Goal: Task Accomplishment & Management: Use online tool/utility

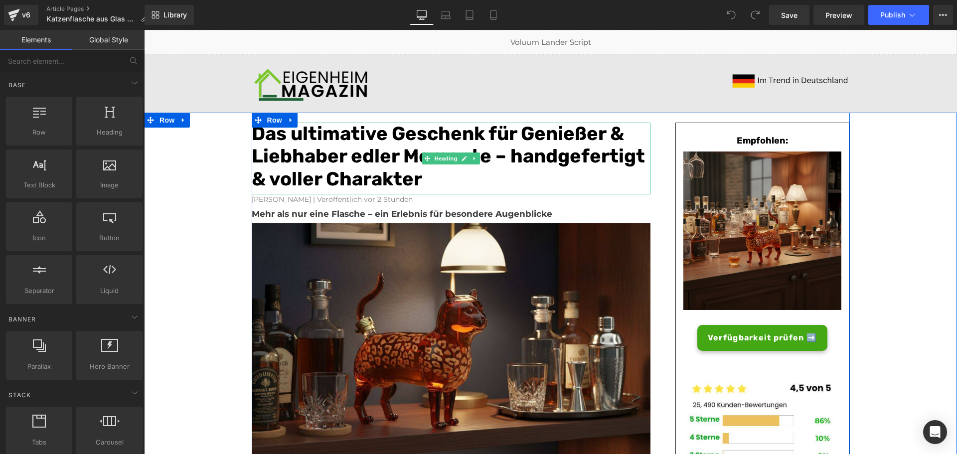
click at [373, 160] on font "Das ultimative Geschenk für Genießer & Liebhaber edler Momente – handgefertigt …" at bounding box center [448, 156] width 393 height 68
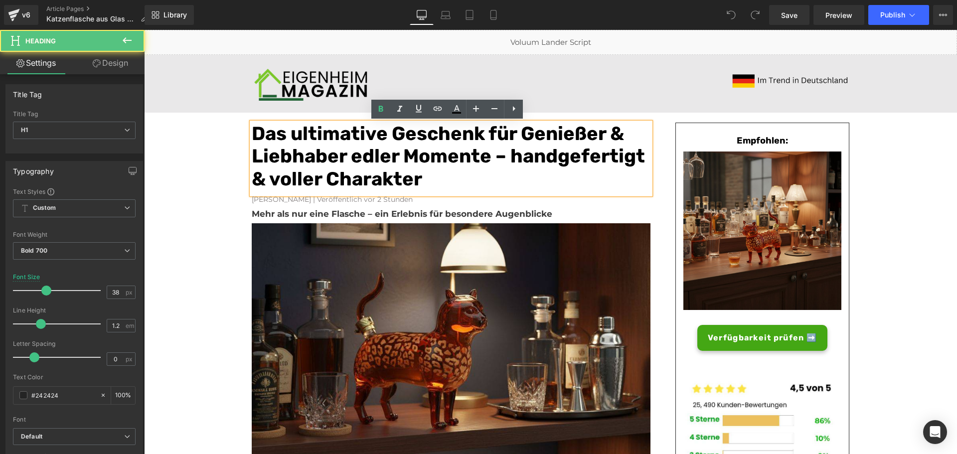
click at [416, 175] on font "Das ultimative Geschenk für Genießer & Liebhaber edler Momente – handgefertigt …" at bounding box center [448, 156] width 393 height 68
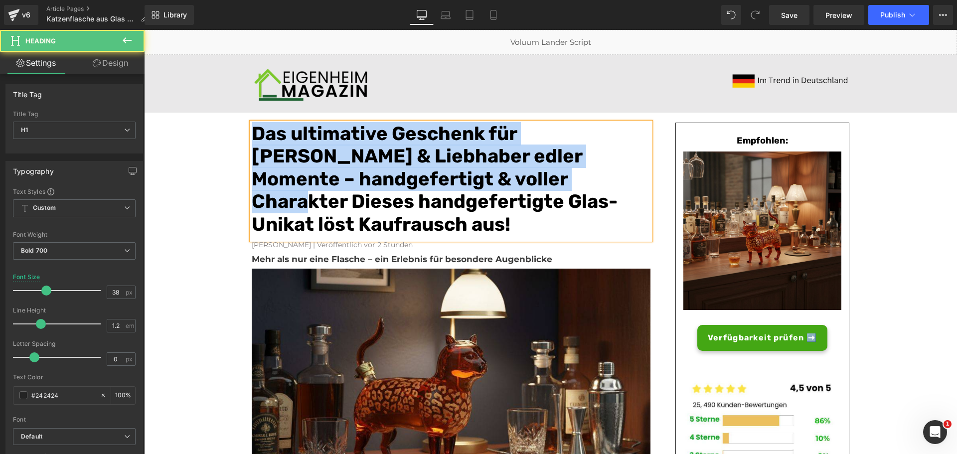
drag, startPoint x: 421, startPoint y: 178, endPoint x: 250, endPoint y: 136, distance: 176.7
click at [252, 136] on font "Das ultimative Geschenk für [PERSON_NAME] & Liebhaber edler Momente – handgefer…" at bounding box center [435, 179] width 366 height 114
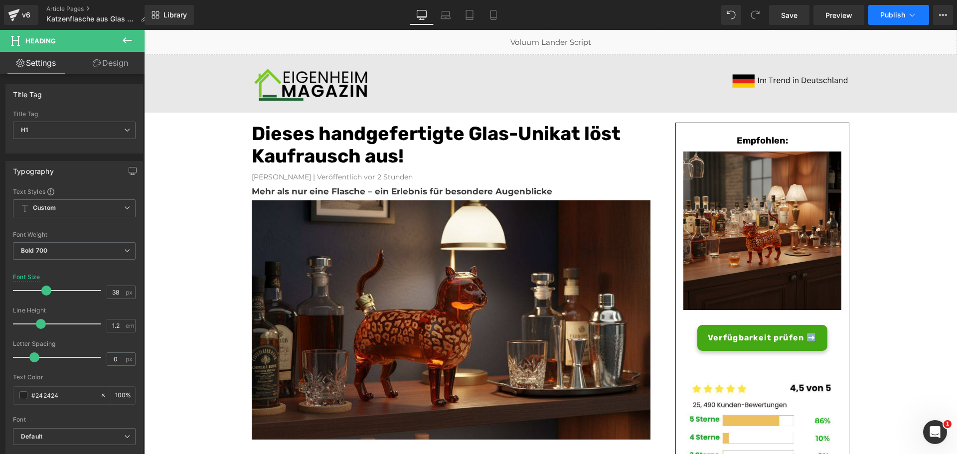
click at [891, 15] on span "Publish" at bounding box center [892, 15] width 25 height 8
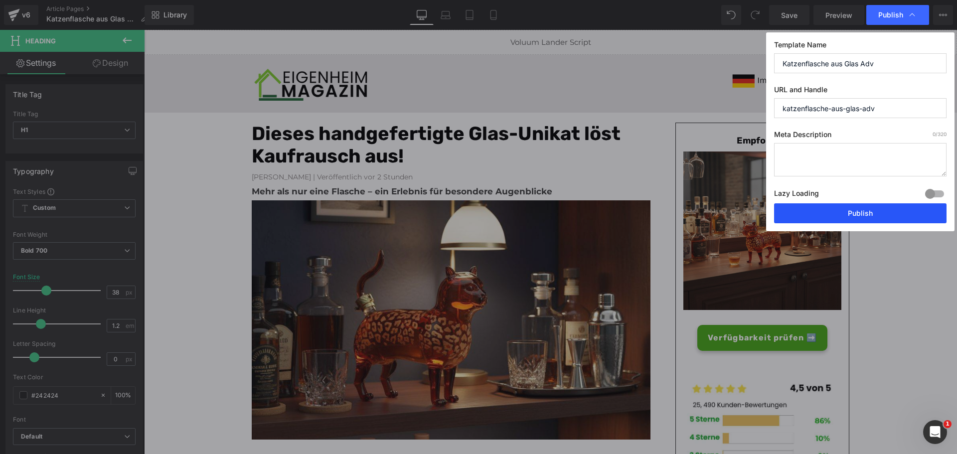
click at [846, 209] on button "Publish" at bounding box center [860, 213] width 172 height 20
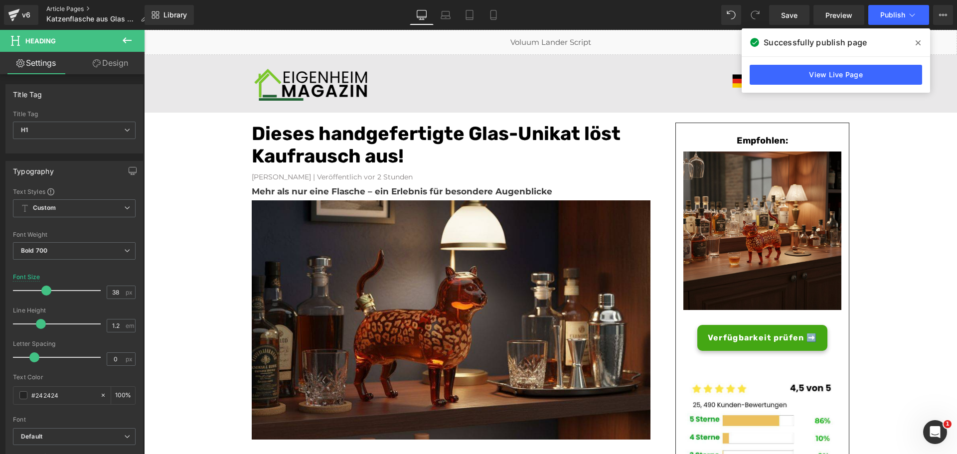
click at [75, 8] on link "Article Pages" at bounding box center [100, 9] width 109 height 8
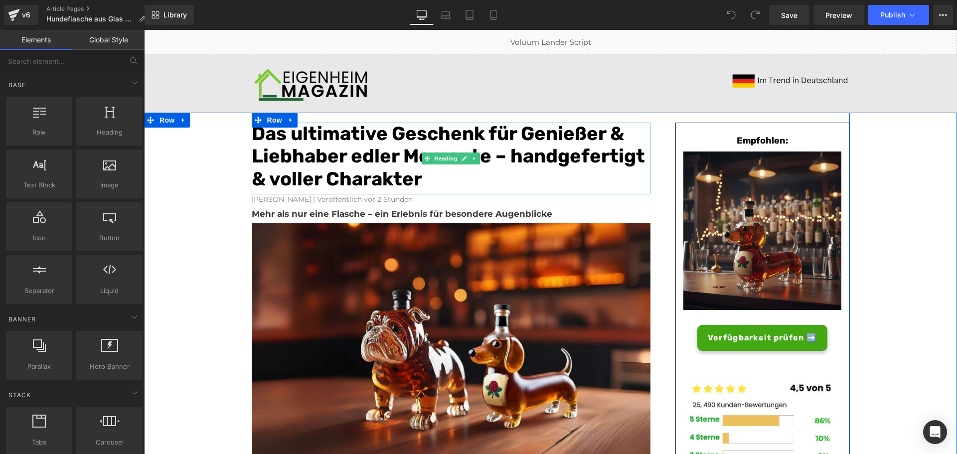
click at [456, 177] on h1 "Das ultimative Geschenk für Genießer & Liebhaber edler Momente – handgefertigt …" at bounding box center [451, 157] width 399 height 68
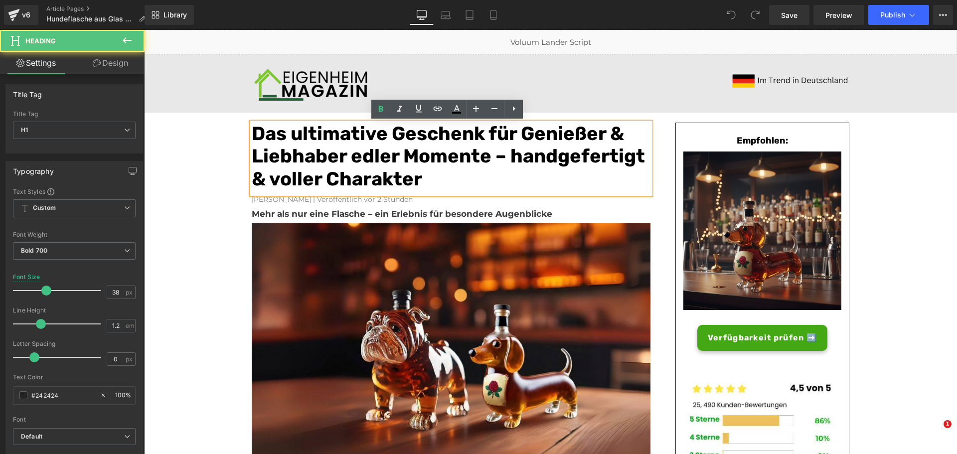
click at [432, 179] on h1 "Das ultimative Geschenk für Genießer & Liebhaber edler Momente – handgefertigt …" at bounding box center [451, 157] width 399 height 68
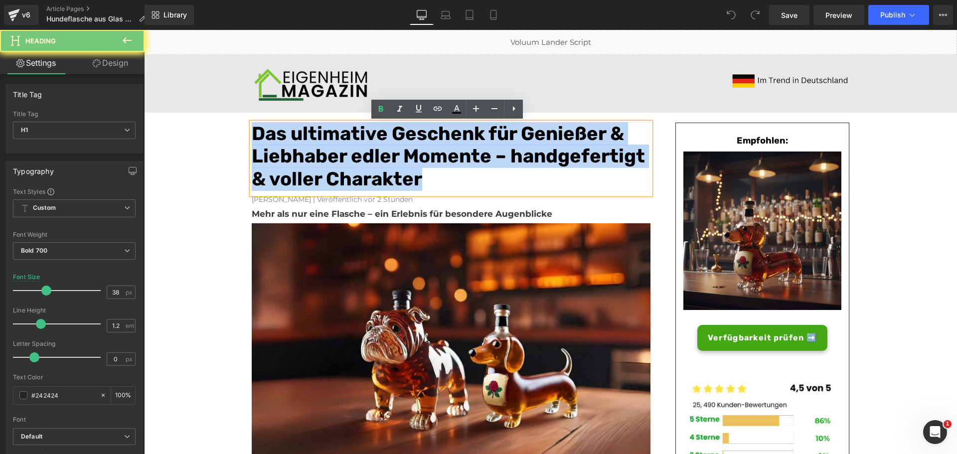
click at [432, 179] on h1 "Das ultimative Geschenk für Genießer & Liebhaber edler Momente – handgefertigt …" at bounding box center [451, 157] width 399 height 68
click at [431, 178] on h1 "Das ultimative Geschenk für Genießer & Liebhaber edler Momente – handgefertigt …" at bounding box center [451, 157] width 399 height 68
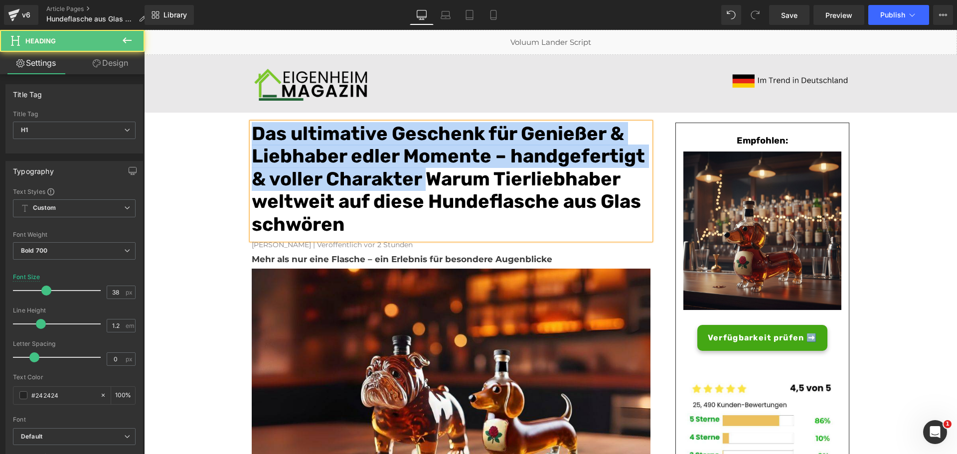
drag, startPoint x: 424, startPoint y: 178, endPoint x: 249, endPoint y: 137, distance: 179.8
click at [252, 136] on div "Das ultimative Geschenk für Genießer & Liebhaber edler Momente – handgefertigt …" at bounding box center [451, 182] width 399 height 118
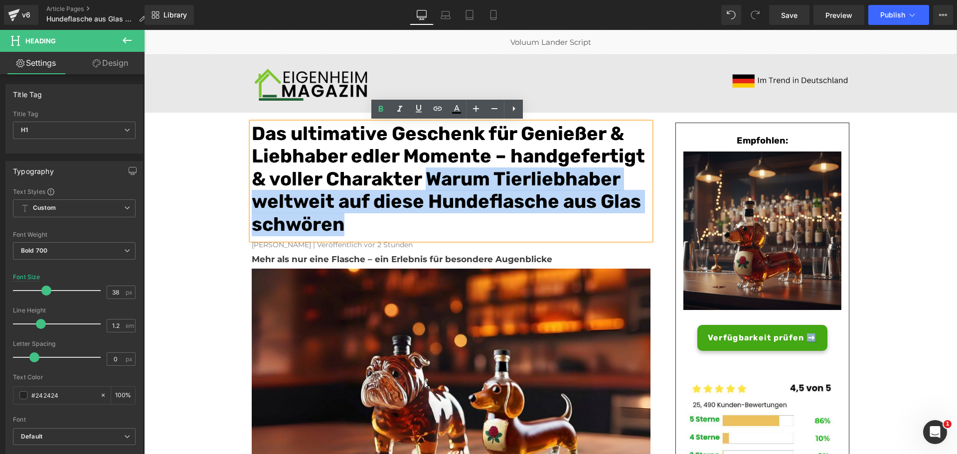
click at [389, 171] on font "Das ultimative Geschenk für Genießer & Liebhaber edler Momente – handgefertigt …" at bounding box center [448, 179] width 393 height 114
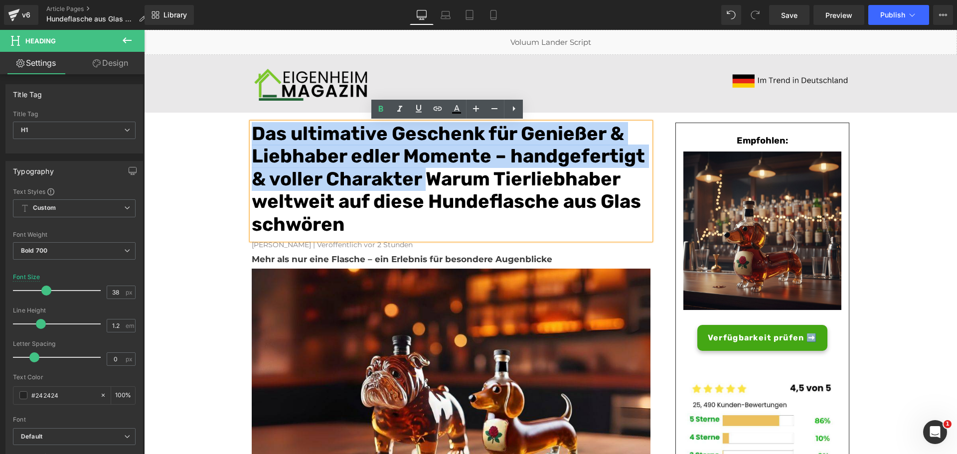
drag, startPoint x: 422, startPoint y: 175, endPoint x: 251, endPoint y: 128, distance: 176.8
click at [252, 128] on font "Das ultimative Geschenk für Genießer & Liebhaber edler Momente – handgefertigt …" at bounding box center [448, 179] width 393 height 114
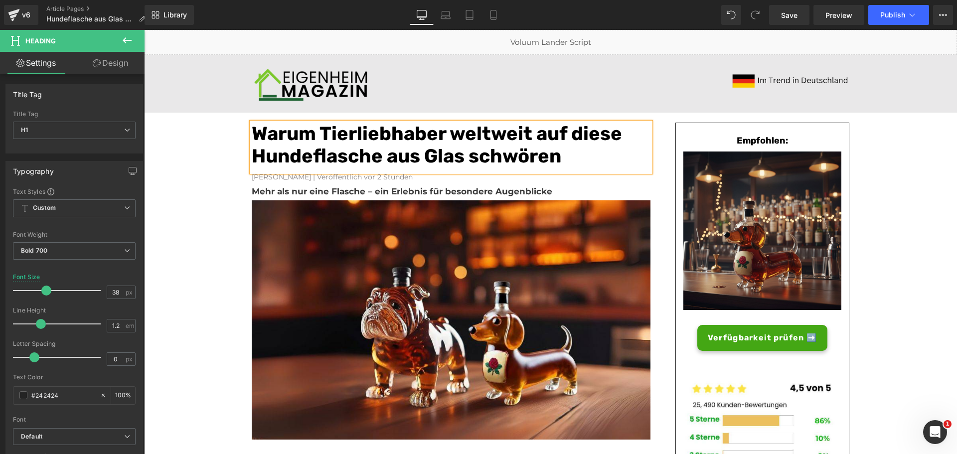
click at [574, 160] on h1 "Warum Tierliebhaber weltweit auf diese Hundeflasche aus Glas schwören" at bounding box center [451, 145] width 399 height 45
click at [890, 9] on button "Publish" at bounding box center [898, 15] width 61 height 20
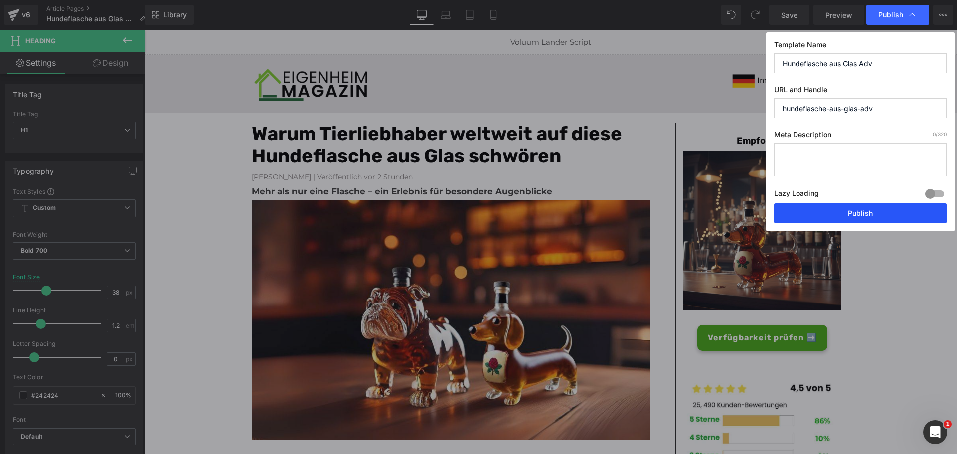
click at [826, 213] on button "Publish" at bounding box center [860, 213] width 172 height 20
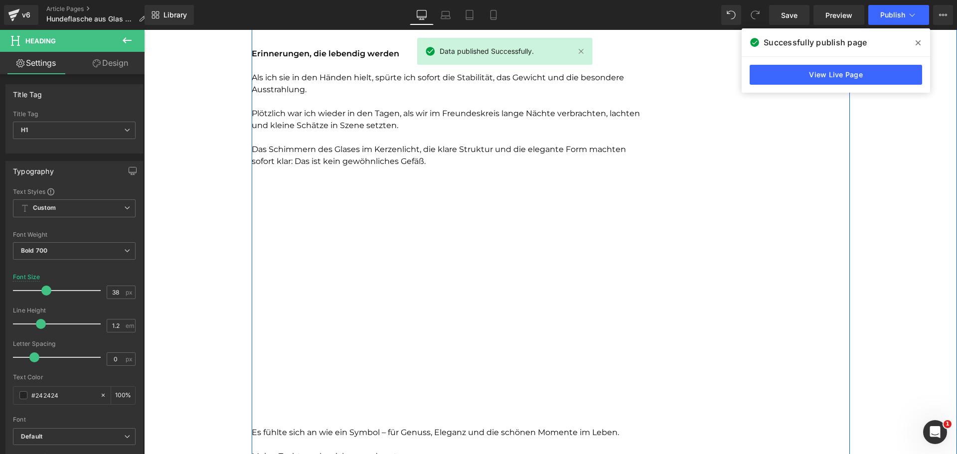
scroll to position [1296, 0]
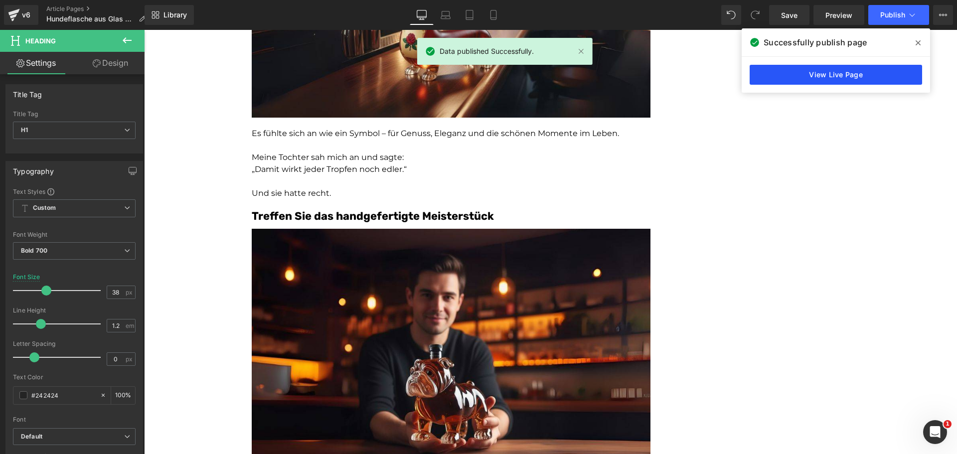
click at [778, 80] on link "View Live Page" at bounding box center [836, 75] width 172 height 20
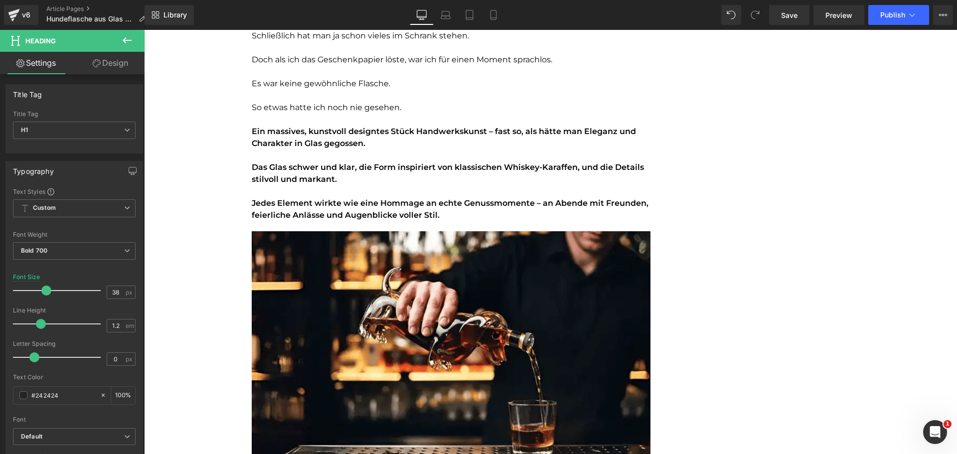
scroll to position [548, 0]
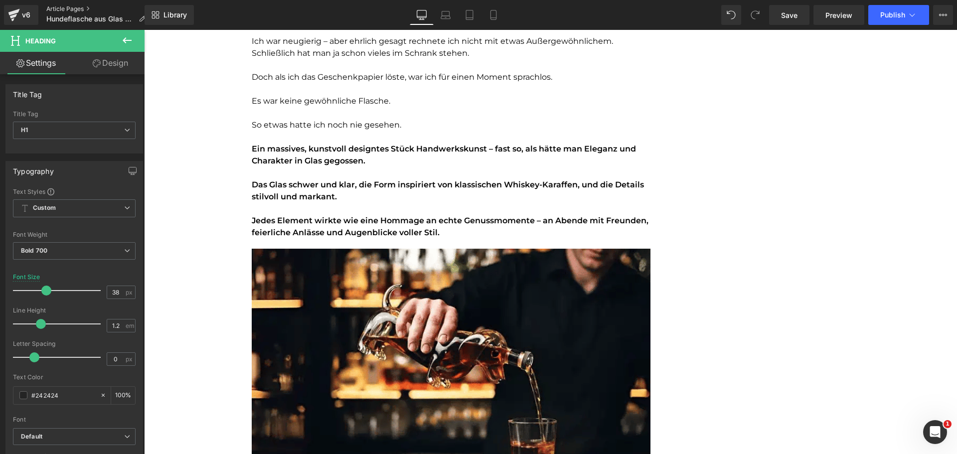
click at [68, 6] on link "Article Pages" at bounding box center [99, 9] width 107 height 8
